Goal: Entertainment & Leisure: Consume media (video, audio)

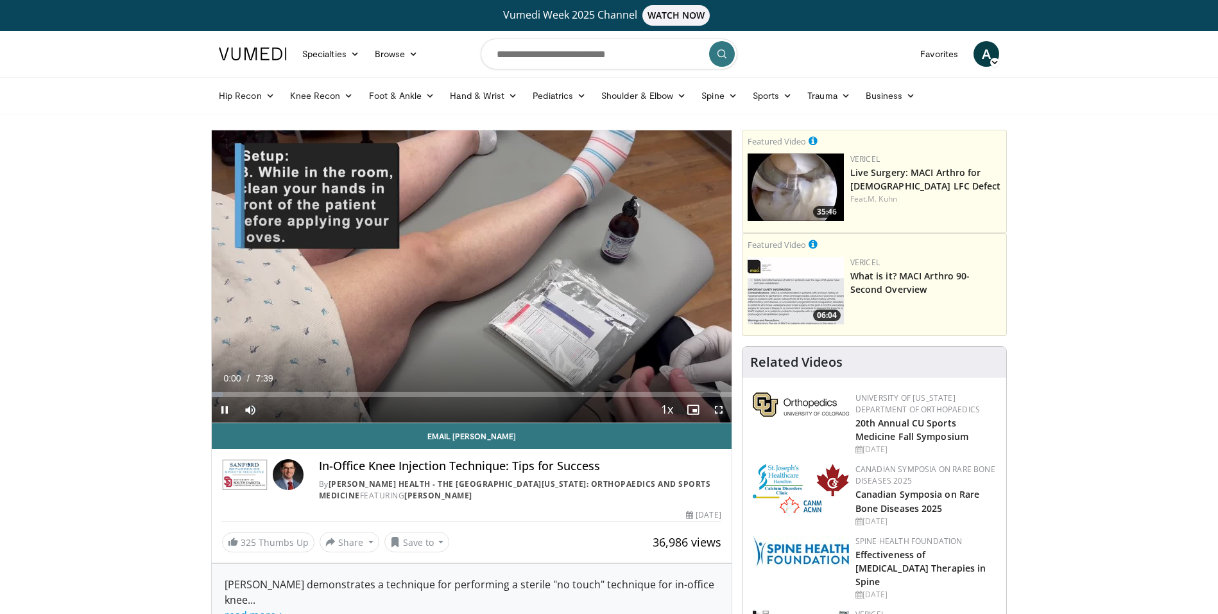
click at [723, 414] on span "Video Player" at bounding box center [719, 410] width 26 height 26
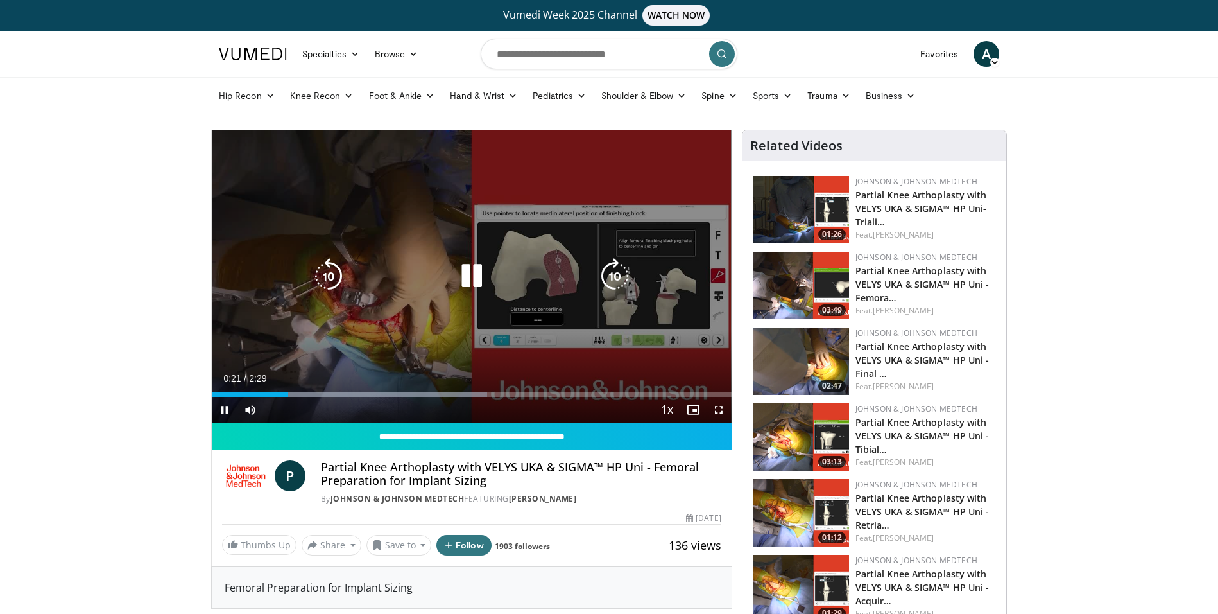
click at [478, 277] on icon "Video Player" at bounding box center [472, 276] width 36 height 36
